Goal: Navigation & Orientation: Understand site structure

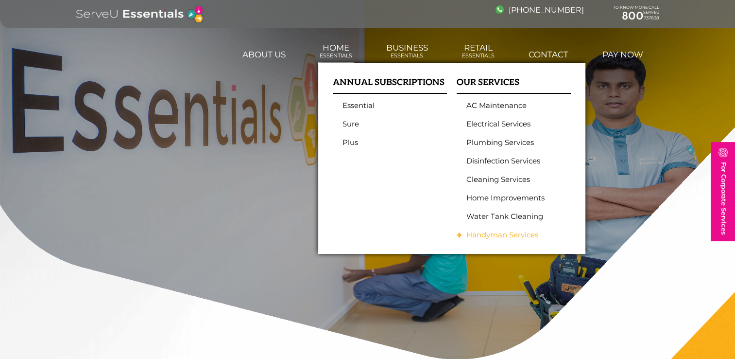
click at [474, 232] on link "Handyman Services" at bounding box center [512, 234] width 90 height 9
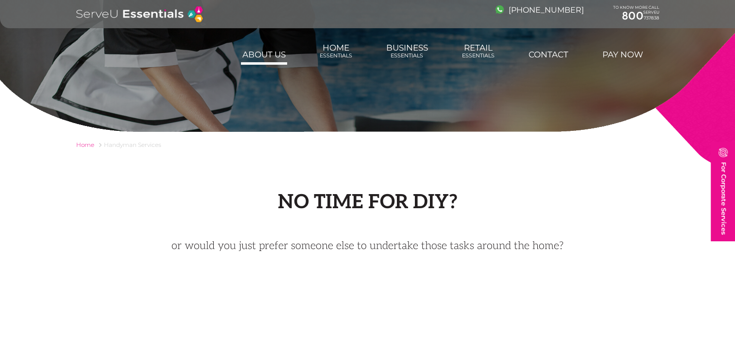
click at [263, 60] on link "About us" at bounding box center [264, 54] width 46 height 19
